Goal: Task Accomplishment & Management: Use online tool/utility

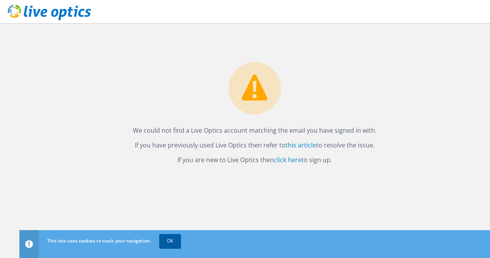
click at [181, 241] on link "OK" at bounding box center [170, 241] width 22 height 14
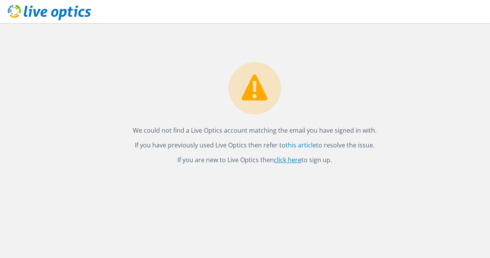
click at [285, 158] on link "click here" at bounding box center [288, 159] width 28 height 9
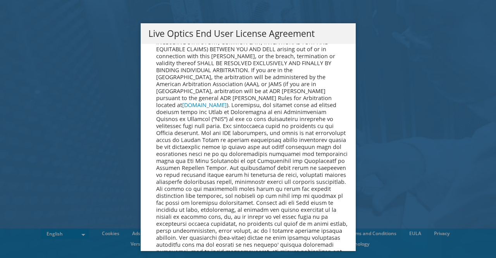
scroll to position [2931, 0]
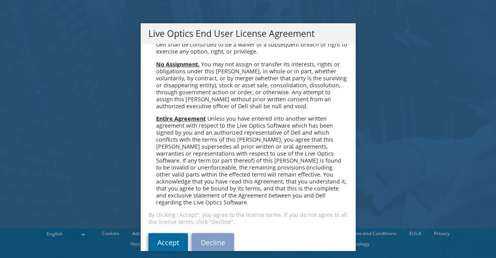
click at [158, 233] on link "Accept" at bounding box center [168, 242] width 40 height 19
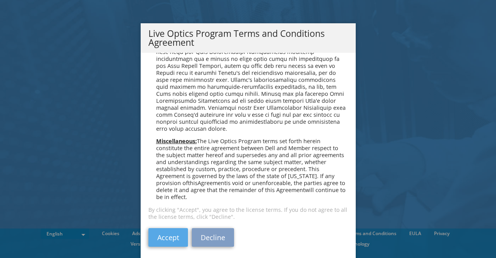
scroll to position [2, 0]
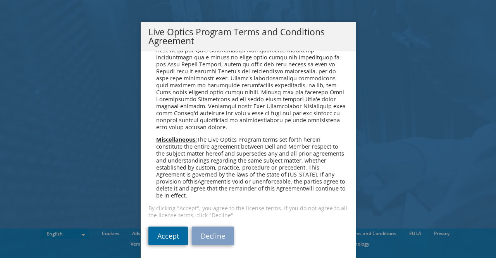
click at [166, 236] on link "Accept" at bounding box center [168, 235] width 40 height 19
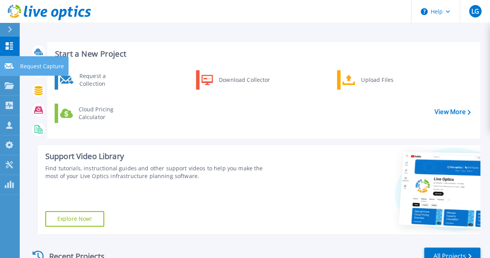
click at [9, 64] on icon at bounding box center [9, 66] width 9 height 6
